Goal: Task Accomplishment & Management: Complete application form

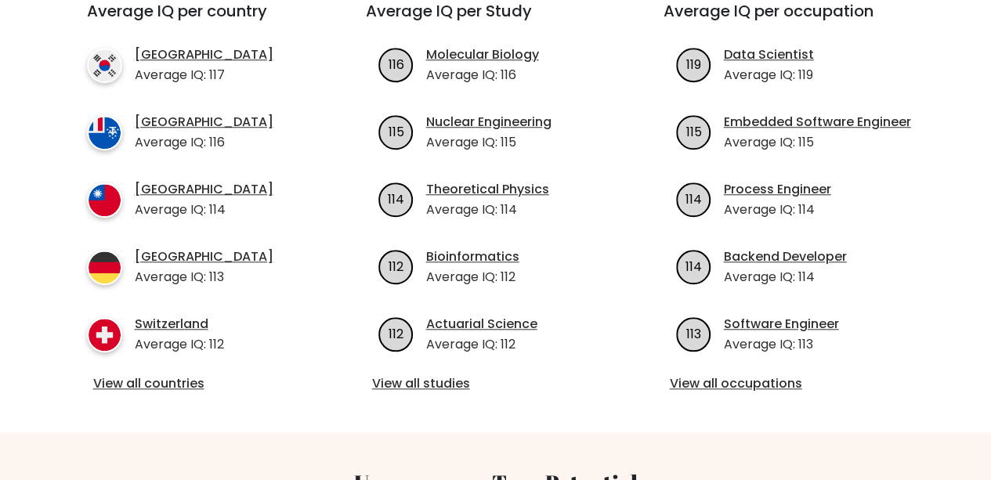
scroll to position [573, 0]
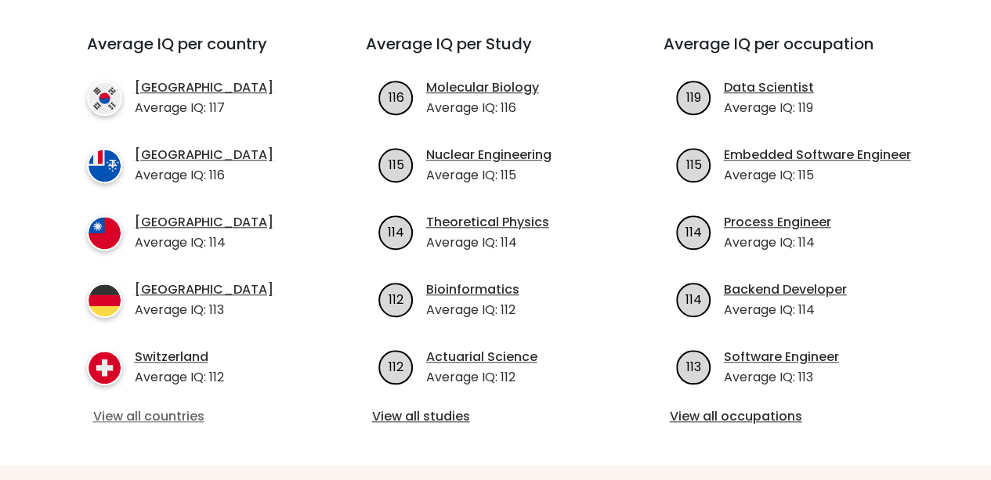
click at [133, 407] on link "View all countries" at bounding box center [198, 416] width 210 height 19
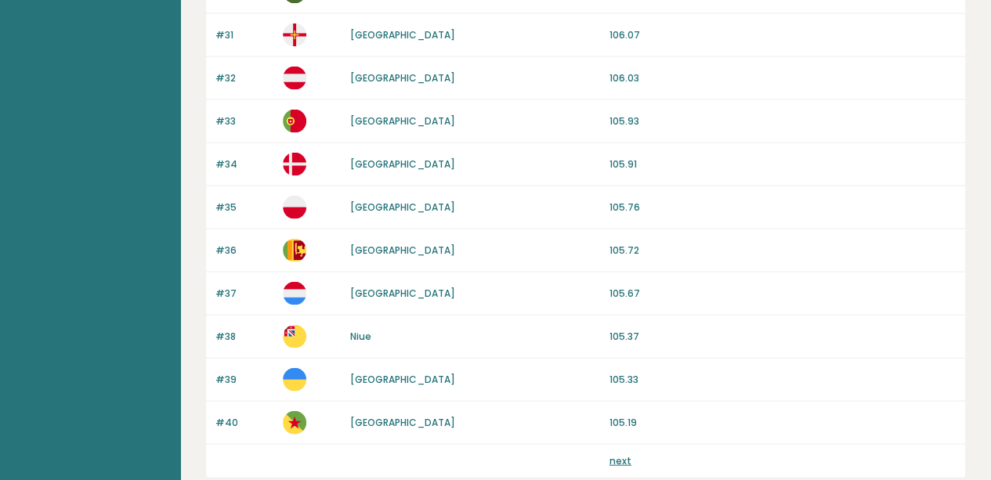
scroll to position [1561, 0]
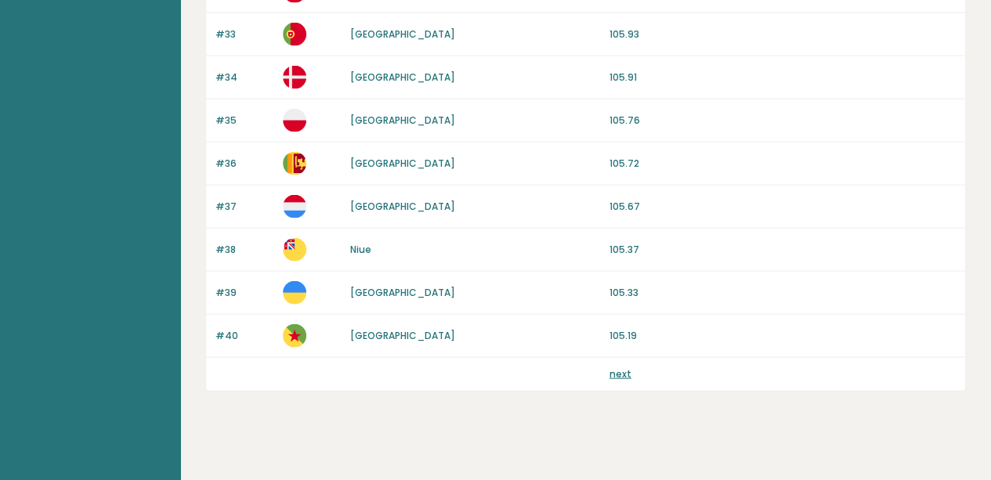
click at [616, 367] on link "next" at bounding box center [620, 373] width 22 height 13
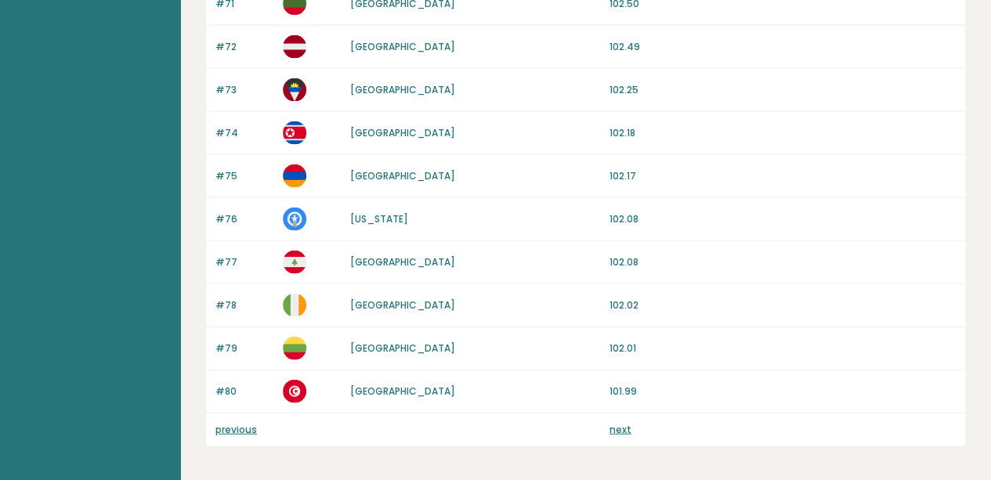
scroll to position [1510, 0]
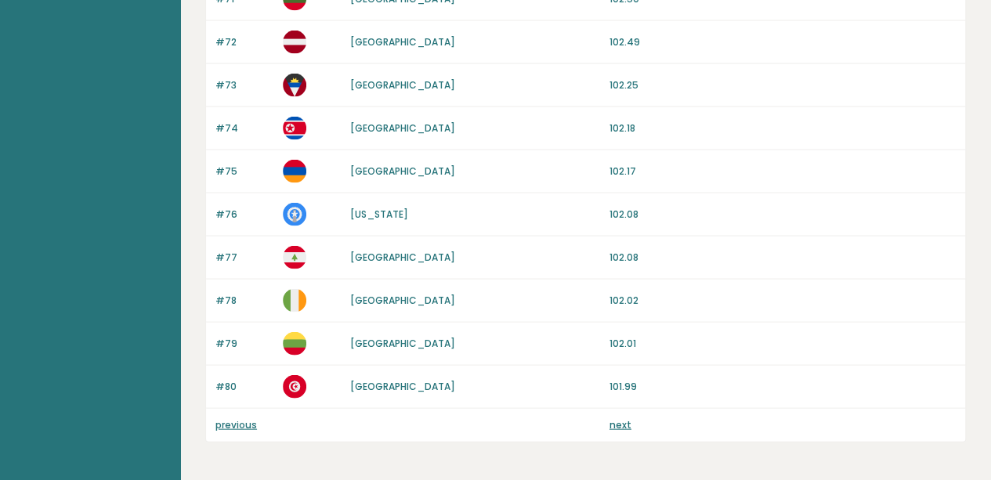
click at [625, 418] on link "next" at bounding box center [620, 424] width 22 height 13
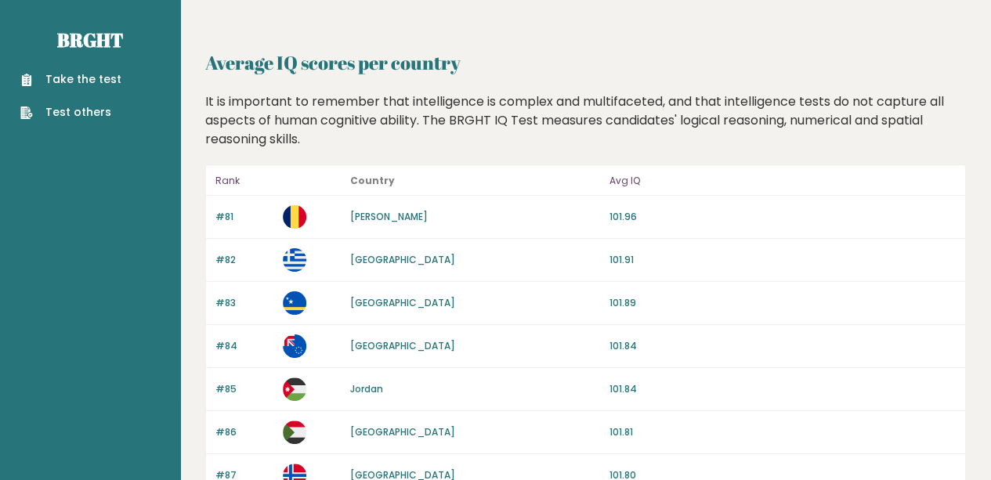
click at [85, 80] on link "Take the test" at bounding box center [70, 79] width 101 height 16
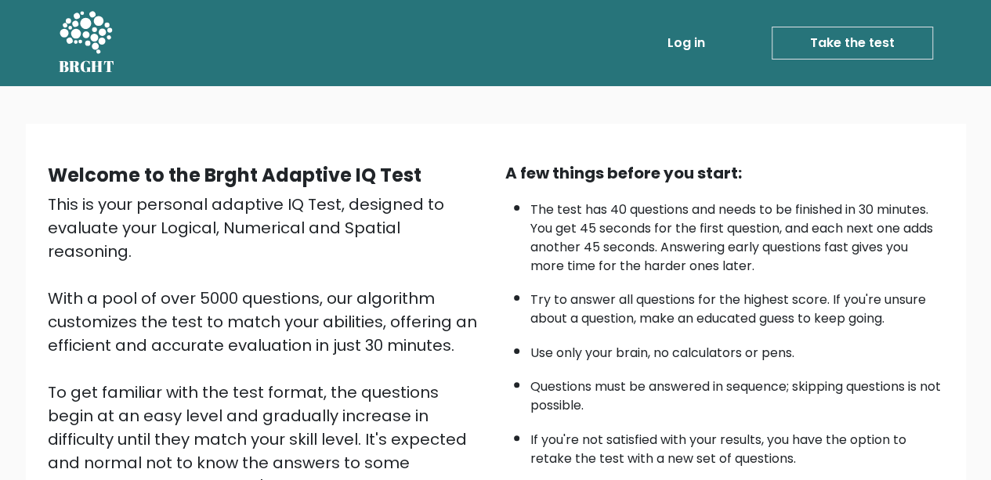
click at [847, 36] on link "Take the test" at bounding box center [851, 43] width 161 height 33
click at [2, 301] on div "Welcome to the Brght Adaptive IQ Test This is your personal adaptive IQ Test, d…" at bounding box center [495, 377] width 991 height 583
click at [872, 38] on link "Take the test" at bounding box center [851, 43] width 161 height 33
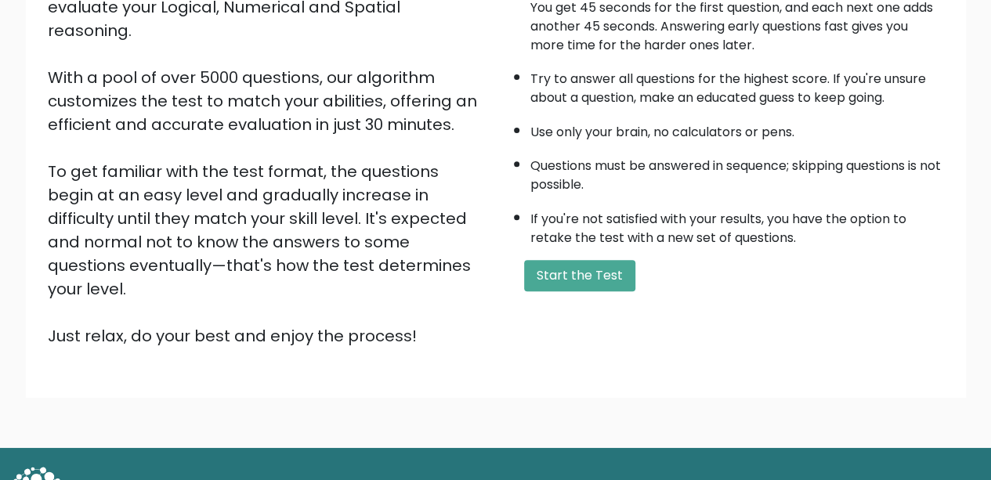
scroll to position [226, 0]
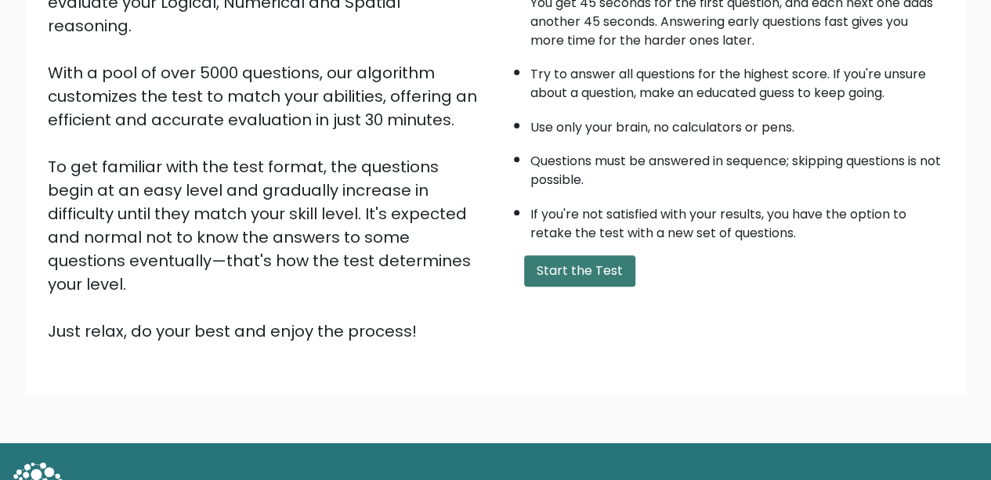
click at [586, 265] on button "Start the Test" at bounding box center [579, 270] width 111 height 31
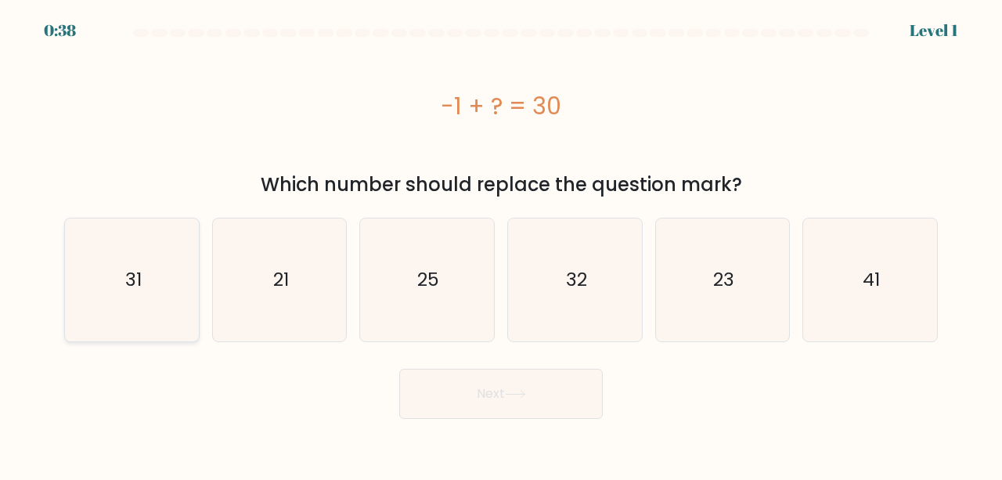
click at [171, 278] on icon "31" at bounding box center [131, 279] width 123 height 123
click at [501, 244] on input "a. 31" at bounding box center [501, 242] width 1 height 4
radio input "true"
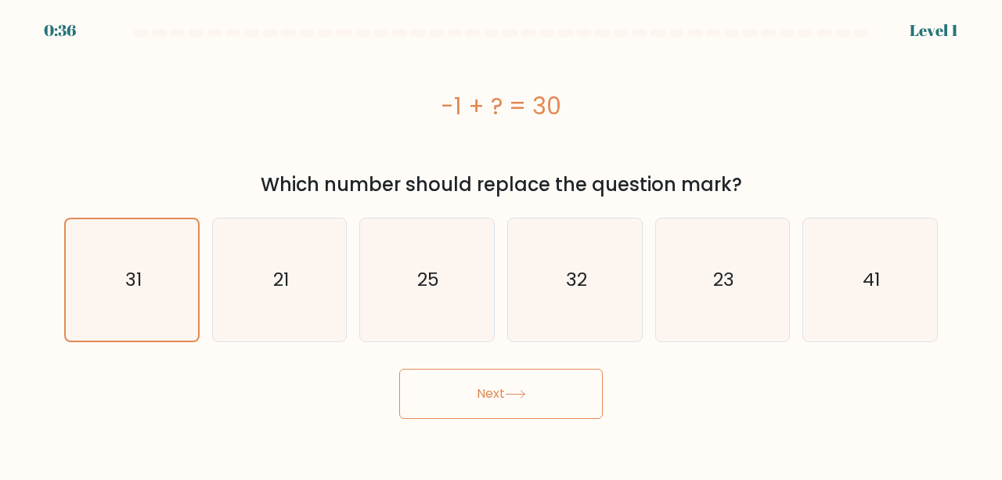
click at [489, 390] on button "Next" at bounding box center [501, 394] width 204 height 50
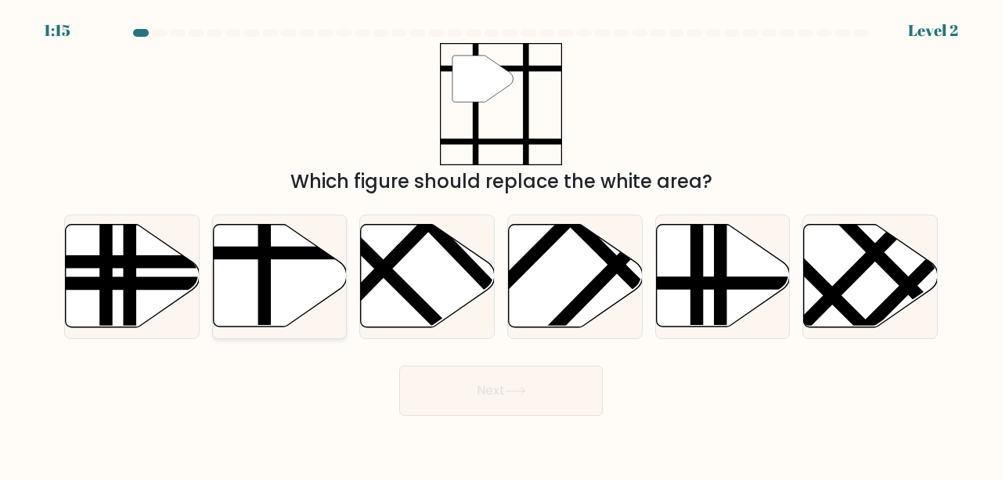
click at [284, 296] on icon at bounding box center [280, 276] width 134 height 103
click at [501, 244] on input "b." at bounding box center [501, 242] width 1 height 4
radio input "true"
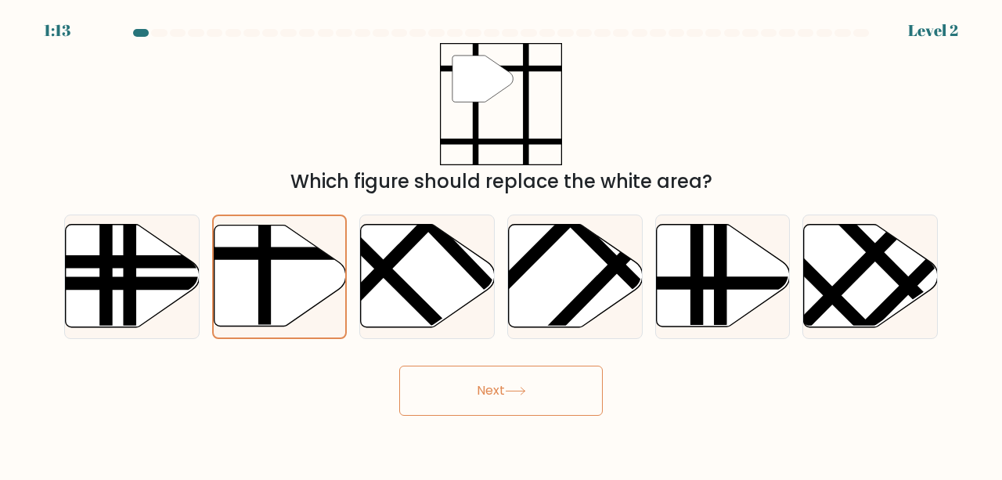
click at [482, 394] on button "Next" at bounding box center [501, 391] width 204 height 50
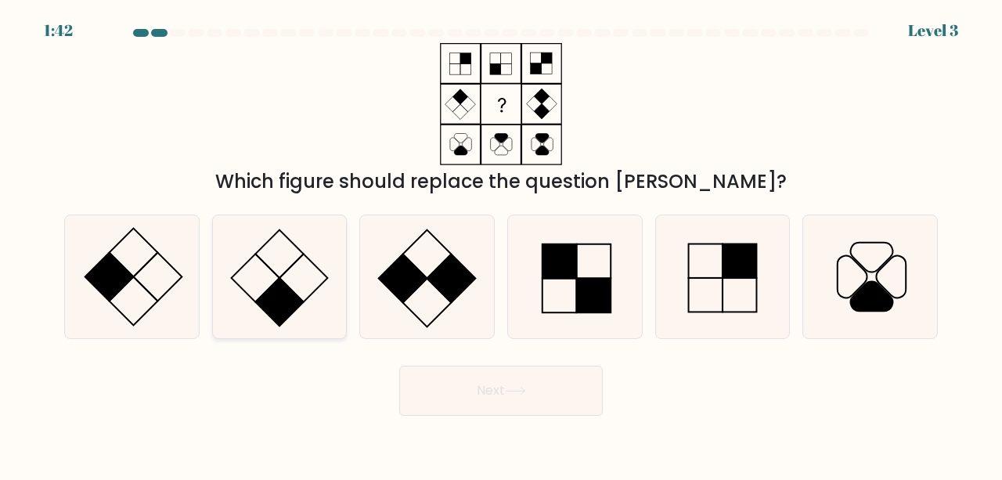
click at [256, 262] on icon at bounding box center [279, 276] width 123 height 123
click at [501, 244] on input "b." at bounding box center [501, 242] width 1 height 4
radio input "true"
click at [528, 406] on button "Next" at bounding box center [501, 391] width 204 height 50
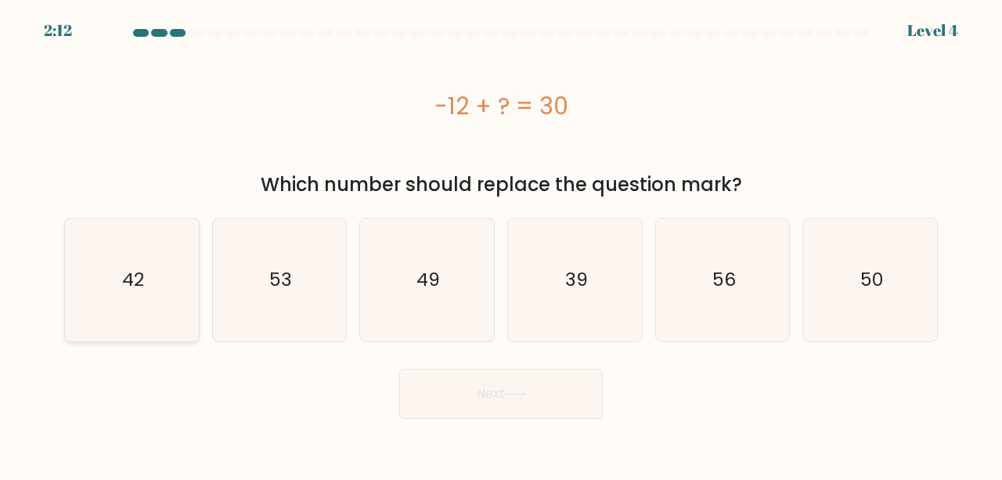
click at [157, 284] on icon "42" at bounding box center [131, 279] width 123 height 123
click at [501, 244] on input "a. 42" at bounding box center [501, 242] width 1 height 4
radio input "true"
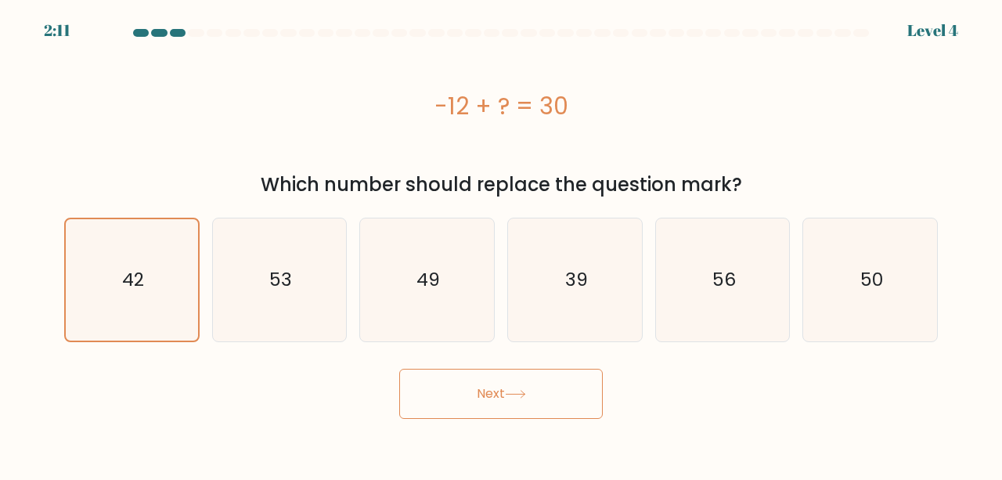
click at [468, 389] on button "Next" at bounding box center [501, 394] width 204 height 50
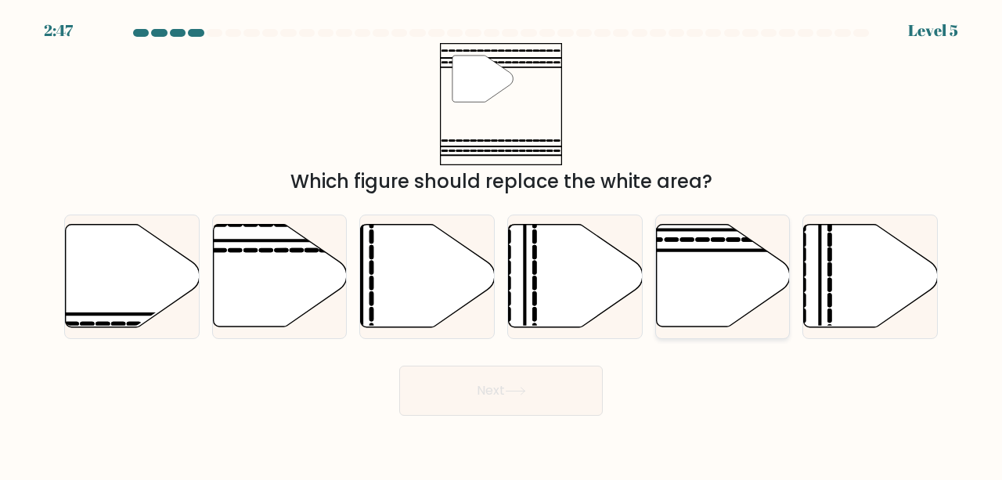
click at [695, 289] on icon at bounding box center [723, 276] width 134 height 103
click at [502, 244] on input "e." at bounding box center [501, 242] width 1 height 4
radio input "true"
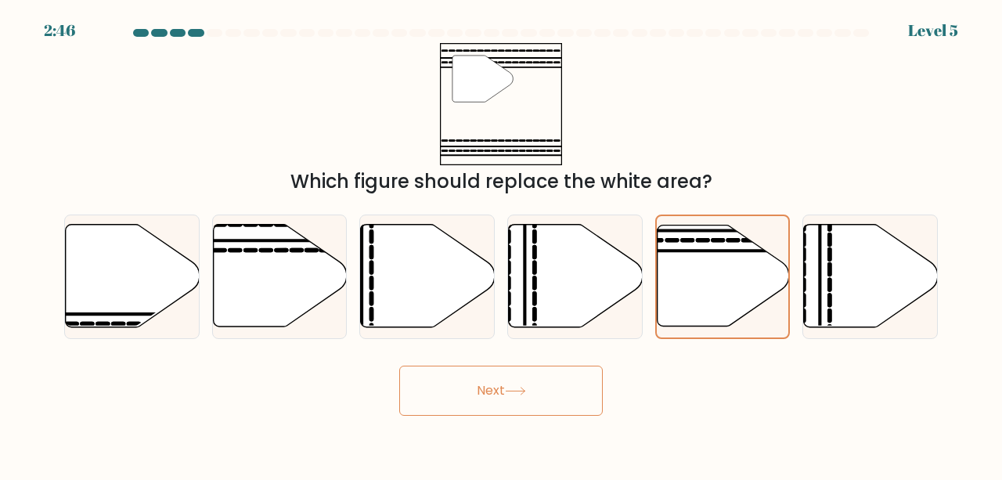
click at [530, 381] on button "Next" at bounding box center [501, 391] width 204 height 50
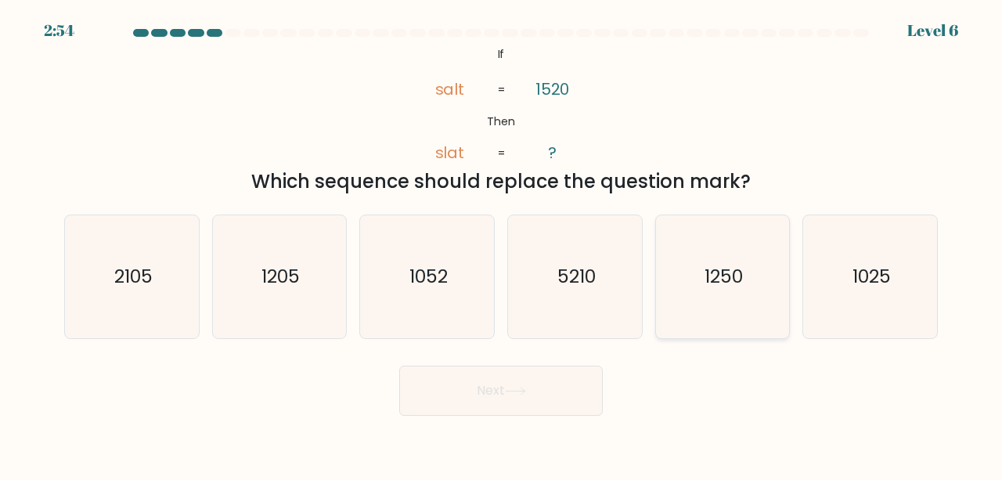
click at [709, 269] on text "1250" at bounding box center [724, 276] width 38 height 26
click at [502, 244] on input "e. 1250" at bounding box center [501, 242] width 1 height 4
radio input "true"
click at [506, 389] on button "Next" at bounding box center [501, 391] width 204 height 50
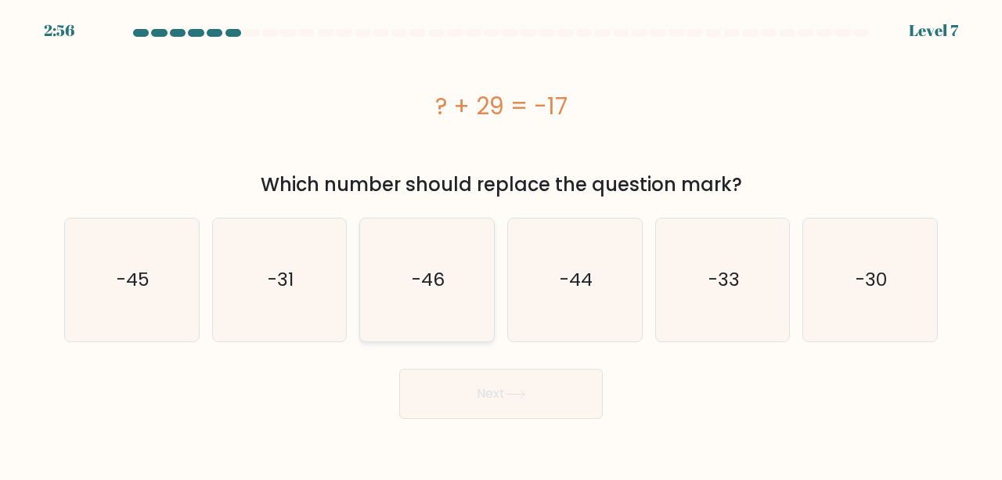
click at [445, 274] on icon "-46" at bounding box center [427, 279] width 123 height 123
click at [501, 244] on input "c. -46" at bounding box center [501, 242] width 1 height 4
radio input "true"
click at [445, 274] on icon "-46" at bounding box center [426, 279] width 121 height 121
click at [501, 244] on input "c. -46" at bounding box center [501, 242] width 1 height 4
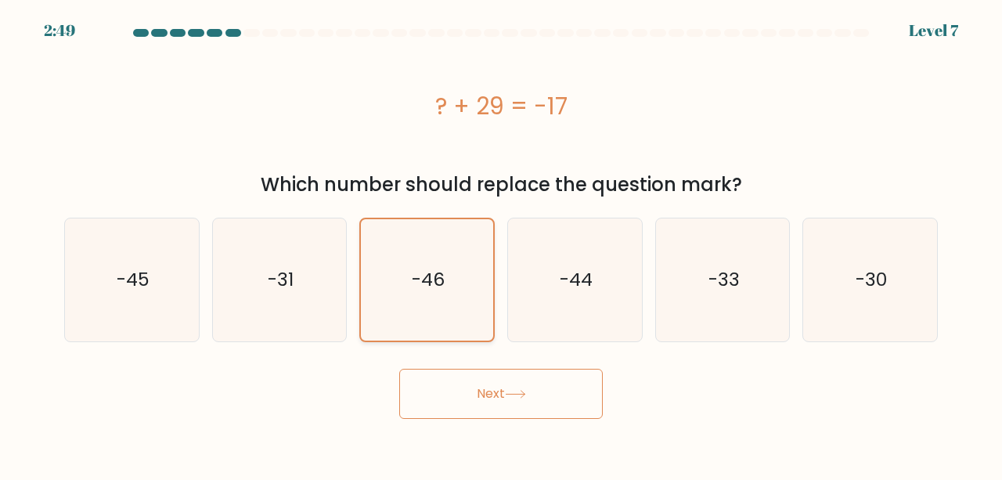
click at [445, 274] on icon "-46" at bounding box center [426, 279] width 121 height 121
click at [501, 244] on input "c. -46" at bounding box center [501, 242] width 1 height 4
click at [445, 274] on icon "-46" at bounding box center [426, 279] width 121 height 121
click at [501, 244] on input "c. -46" at bounding box center [501, 242] width 1 height 4
click at [445, 274] on icon "-46" at bounding box center [426, 279] width 121 height 121
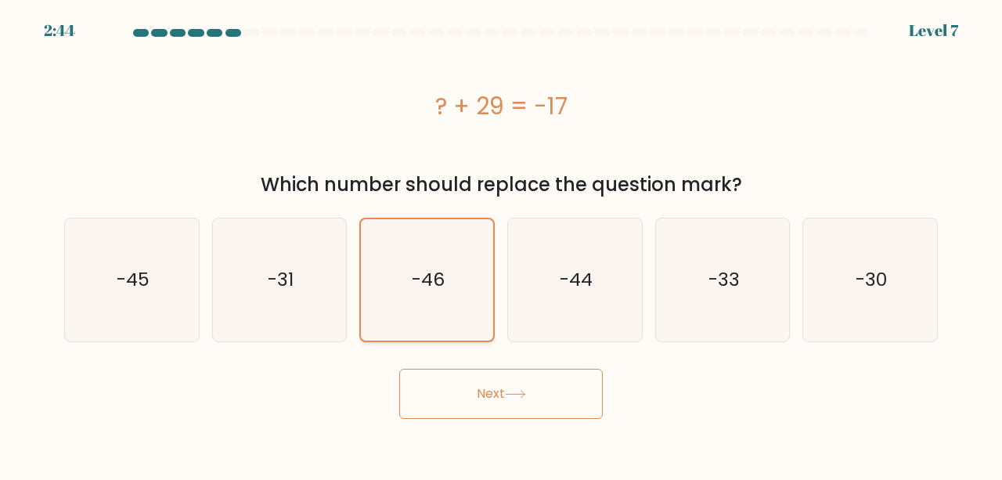
click at [501, 244] on input "c. -46" at bounding box center [501, 242] width 1 height 4
click at [473, 385] on button "Next" at bounding box center [501, 394] width 204 height 50
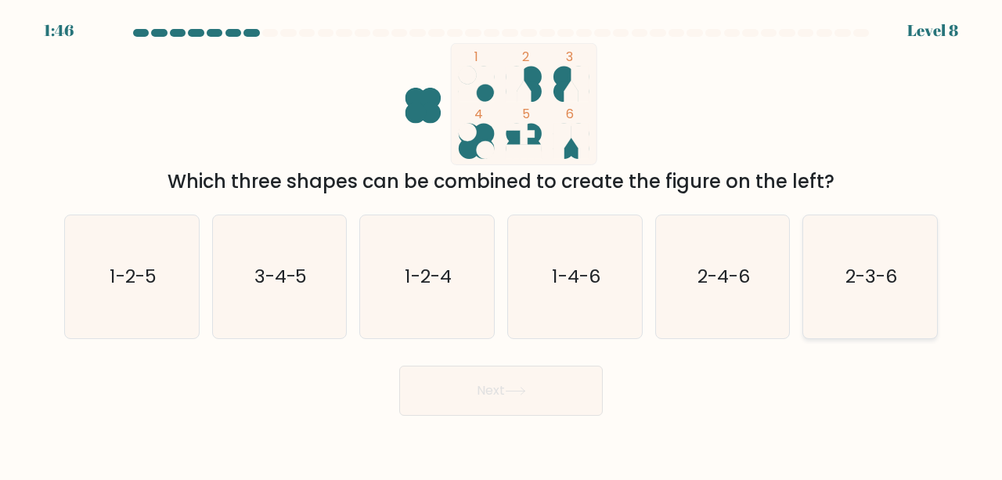
click at [836, 267] on icon "2-3-6" at bounding box center [870, 276] width 123 height 123
click at [502, 244] on input "f. 2-3-6" at bounding box center [501, 242] width 1 height 4
radio input "true"
click at [551, 391] on button "Next" at bounding box center [501, 391] width 204 height 50
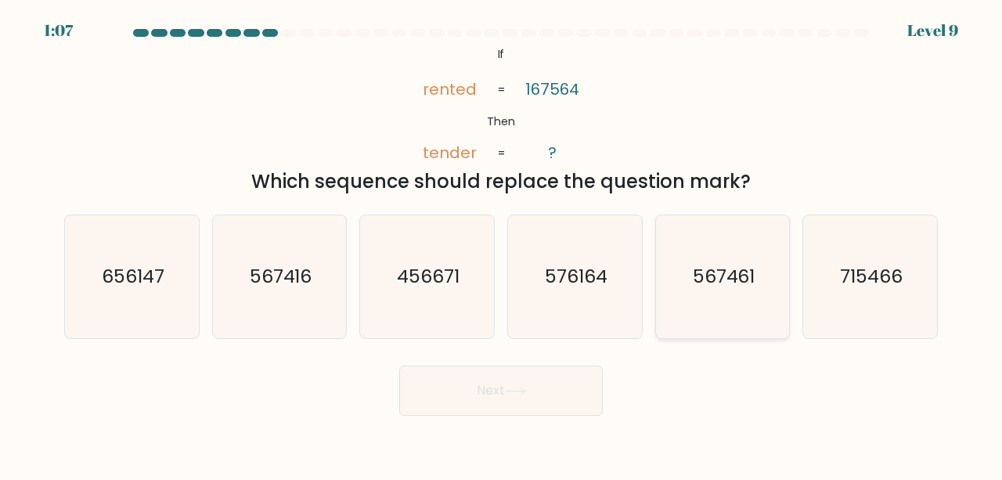
click at [713, 301] on icon "567461" at bounding box center [723, 276] width 123 height 123
click at [502, 244] on input "e. 567461" at bounding box center [501, 242] width 1 height 4
radio input "true"
click at [519, 401] on button "Next" at bounding box center [501, 391] width 204 height 50
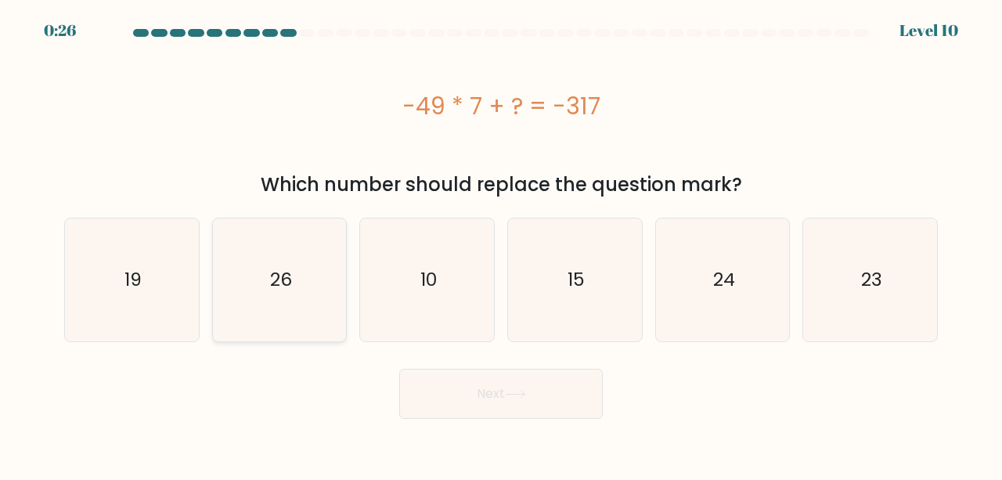
click at [265, 294] on icon "26" at bounding box center [279, 279] width 123 height 123
click at [501, 244] on input "b. 26" at bounding box center [501, 242] width 1 height 4
radio input "true"
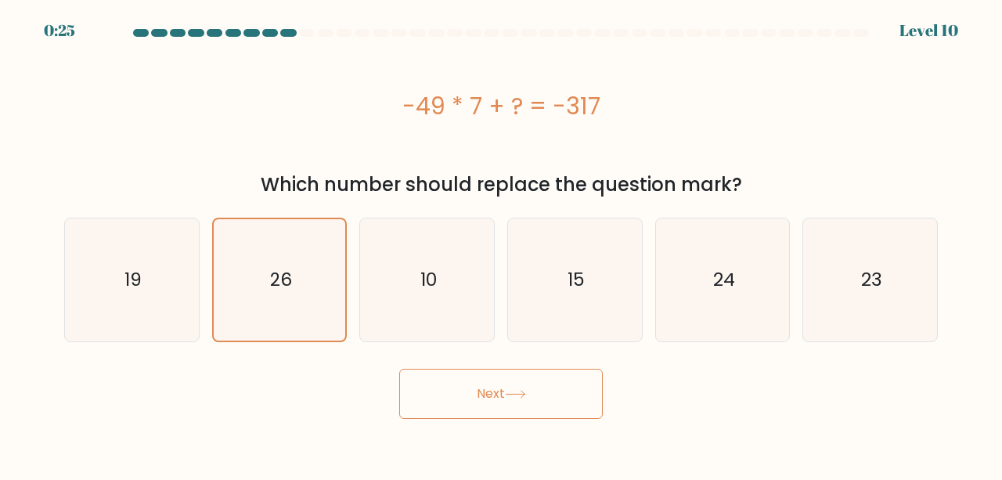
click at [442, 405] on button "Next" at bounding box center [501, 394] width 204 height 50
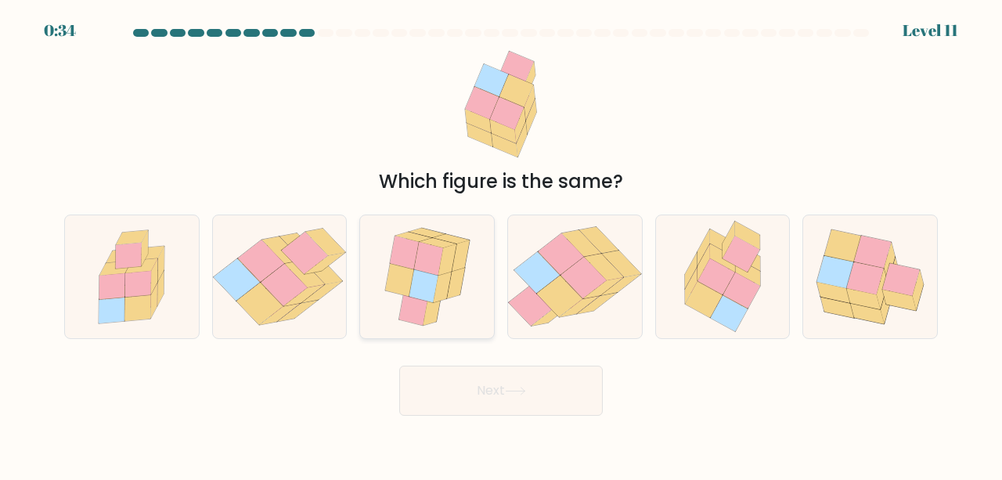
click at [404, 308] on icon at bounding box center [413, 308] width 29 height 33
click at [501, 244] on input "c." at bounding box center [501, 242] width 1 height 4
radio input "true"
click at [446, 413] on button "Next" at bounding box center [501, 391] width 204 height 50
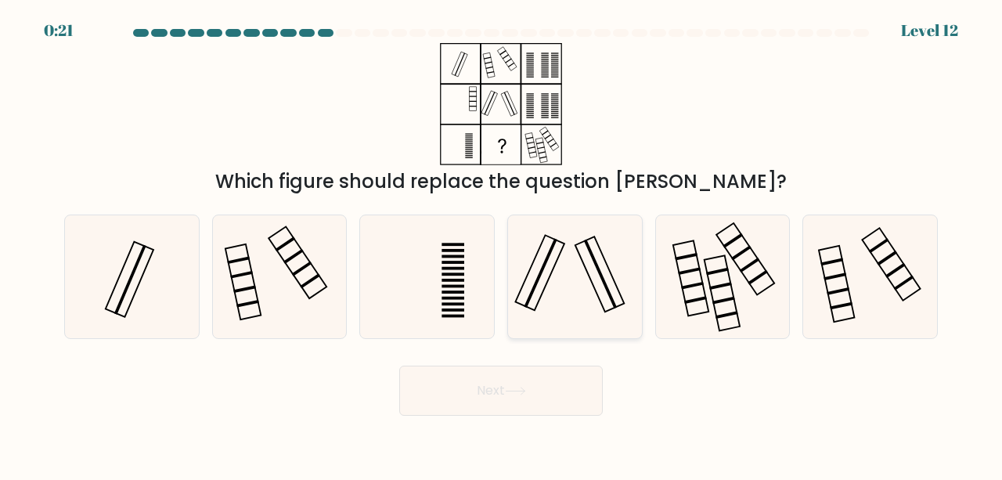
click at [547, 283] on icon at bounding box center [575, 276] width 123 height 123
click at [502, 244] on input "d." at bounding box center [501, 242] width 1 height 4
radio input "true"
click at [495, 385] on button "Next" at bounding box center [501, 391] width 204 height 50
click at [498, 380] on button "Next" at bounding box center [501, 391] width 204 height 50
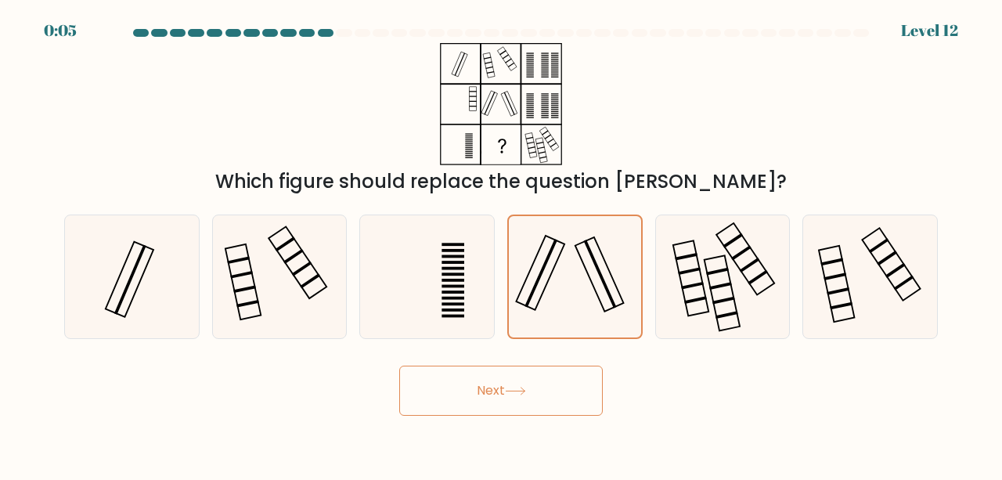
click at [493, 401] on button "Next" at bounding box center [501, 391] width 204 height 50
click at [589, 241] on icon at bounding box center [574, 276] width 121 height 121
click at [502, 241] on input "d." at bounding box center [501, 242] width 1 height 4
click at [510, 377] on button "Next" at bounding box center [501, 391] width 204 height 50
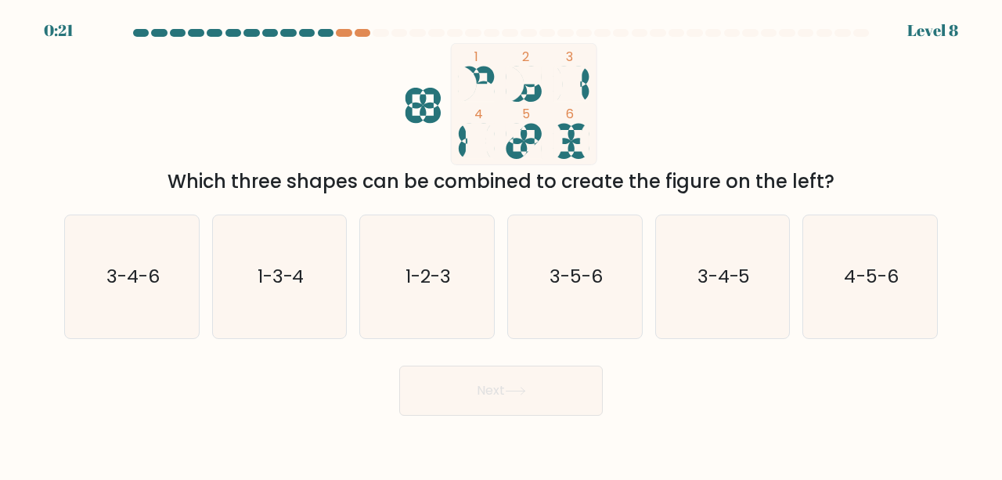
click at [563, 136] on rect at bounding box center [524, 103] width 146 height 121
click at [719, 295] on icon "3-4-5" at bounding box center [723, 276] width 123 height 123
click at [502, 244] on input "e. 3-4-5" at bounding box center [501, 242] width 1 height 4
radio input "true"
click at [533, 392] on button "Next" at bounding box center [501, 391] width 204 height 50
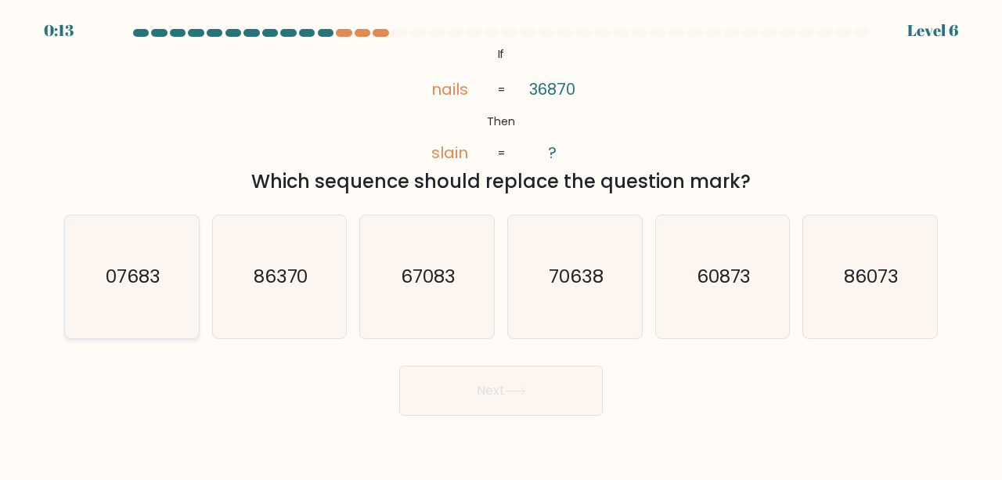
click at [129, 273] on text "07683" at bounding box center [133, 276] width 55 height 26
click at [501, 244] on input "a. 07683" at bounding box center [501, 242] width 1 height 4
radio input "true"
click at [468, 392] on button "Next" at bounding box center [501, 391] width 204 height 50
